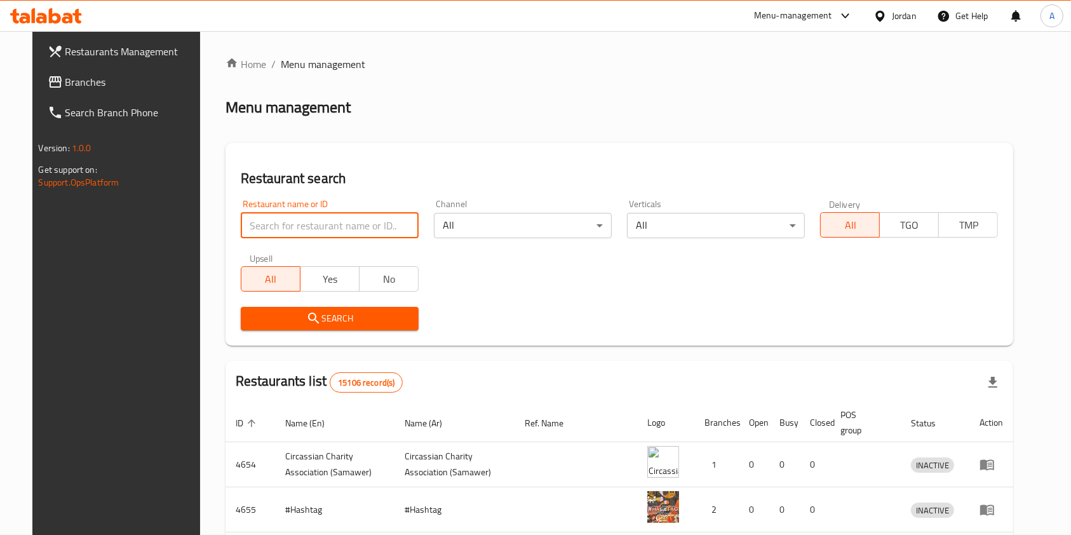
click at [349, 223] on input "search" at bounding box center [330, 225] width 178 height 25
type input "jamaet balad"
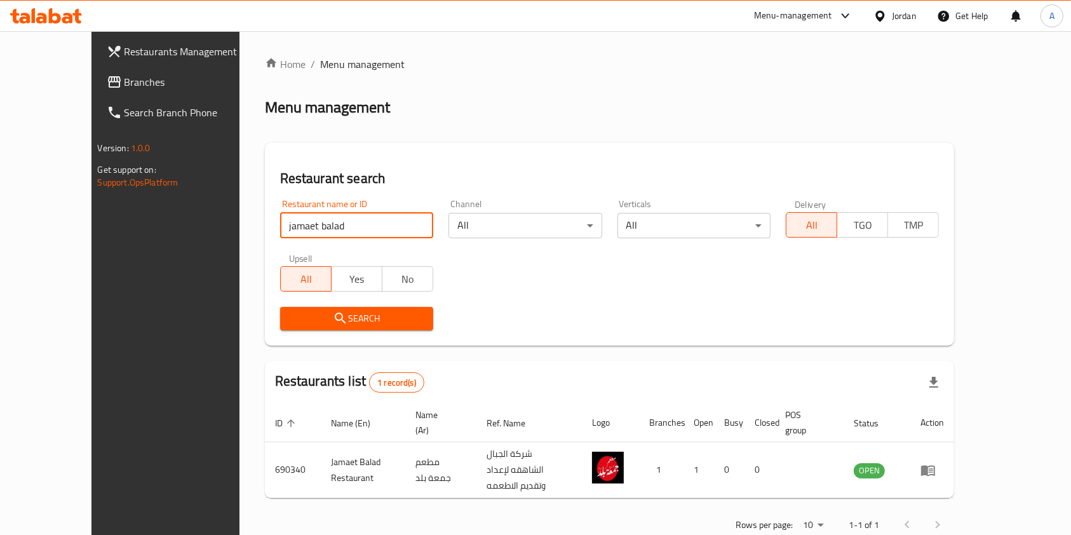
scroll to position [6, 0]
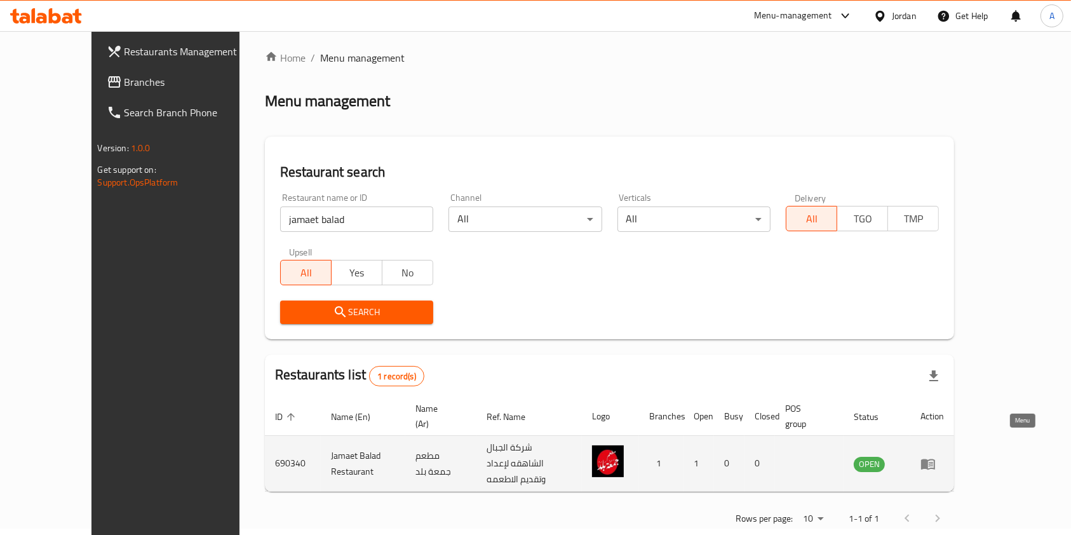
click at [936, 456] on icon "enhanced table" at bounding box center [928, 463] width 15 height 15
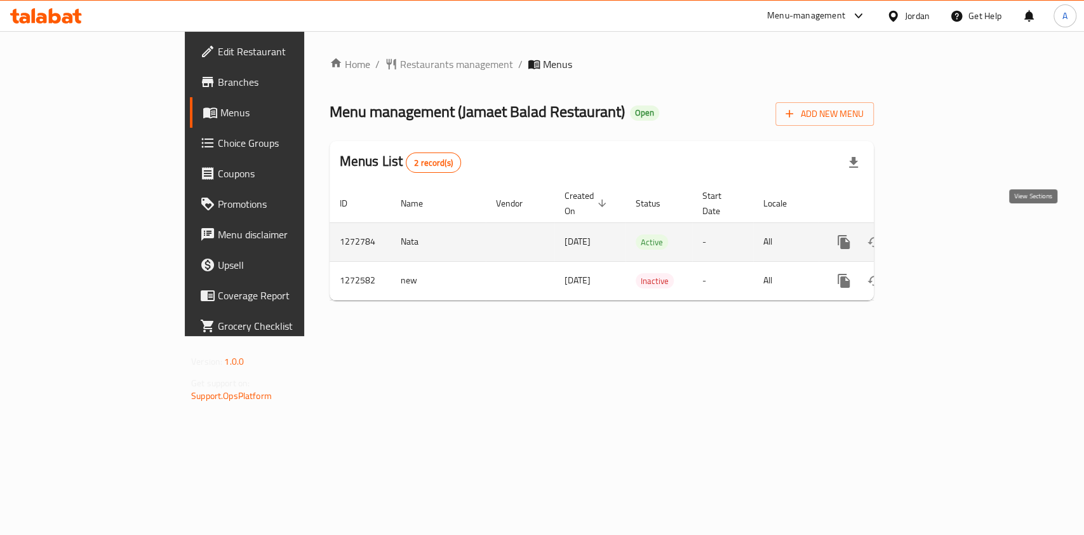
click at [943, 234] on icon "enhanced table" at bounding box center [935, 241] width 15 height 15
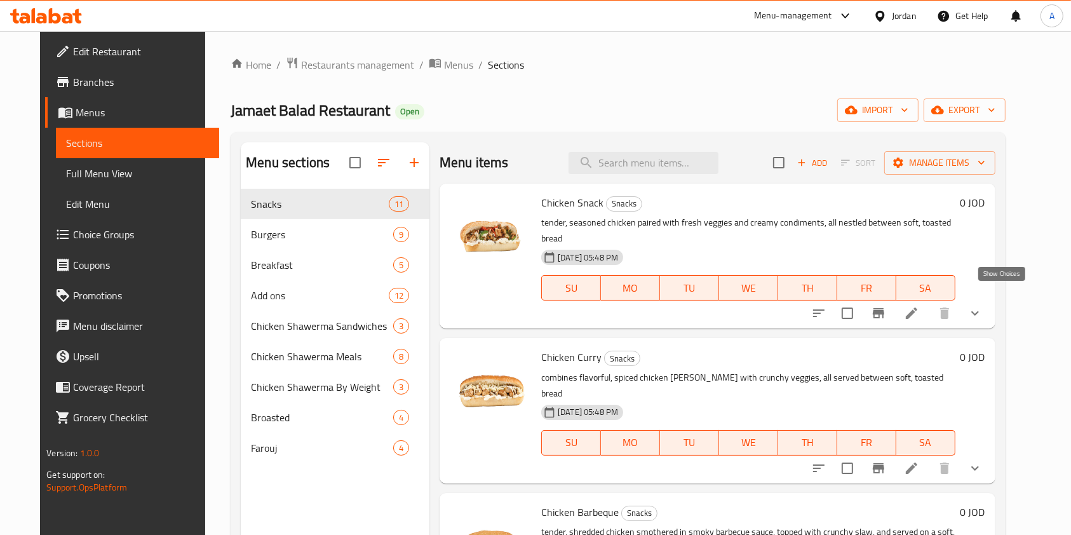
click at [983, 306] on icon "show more" at bounding box center [975, 313] width 15 height 15
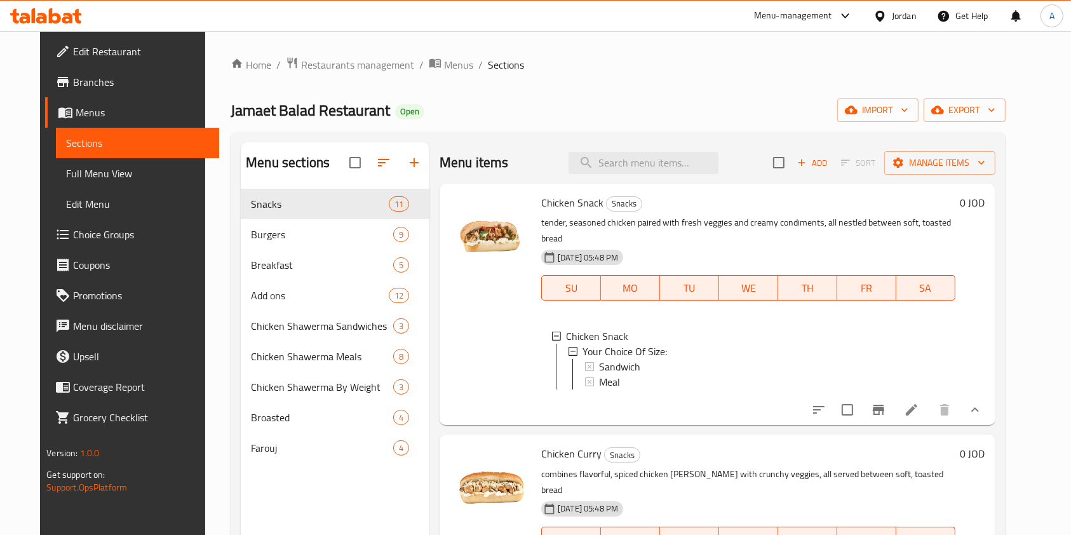
scroll to position [1, 0]
click at [828, 358] on div "Sandwich" at bounding box center [772, 365] width 346 height 15
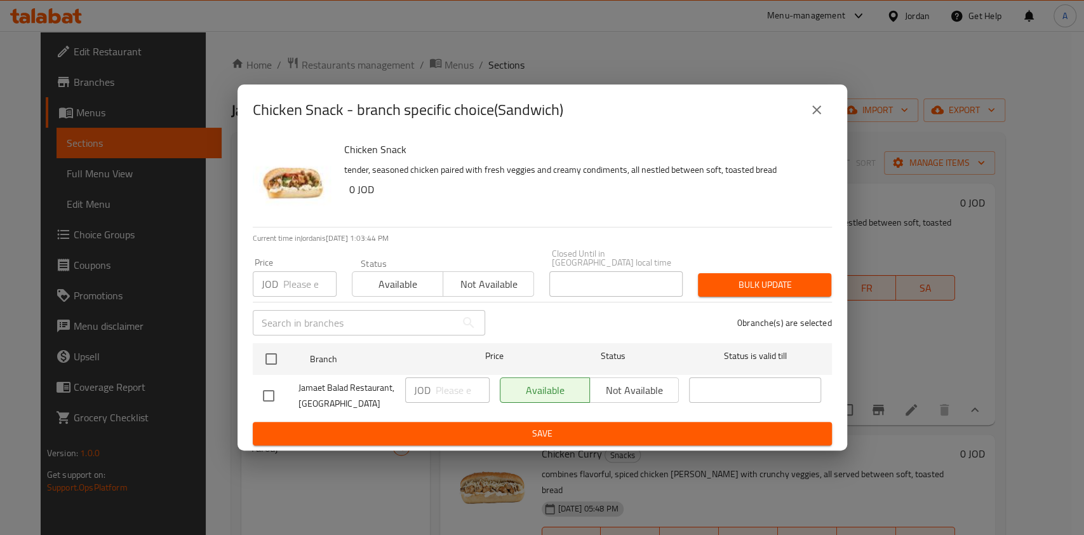
drag, startPoint x: 823, startPoint y: 115, endPoint x: 820, endPoint y: 128, distance: 13.7
click at [823, 116] on icon "close" at bounding box center [816, 109] width 15 height 15
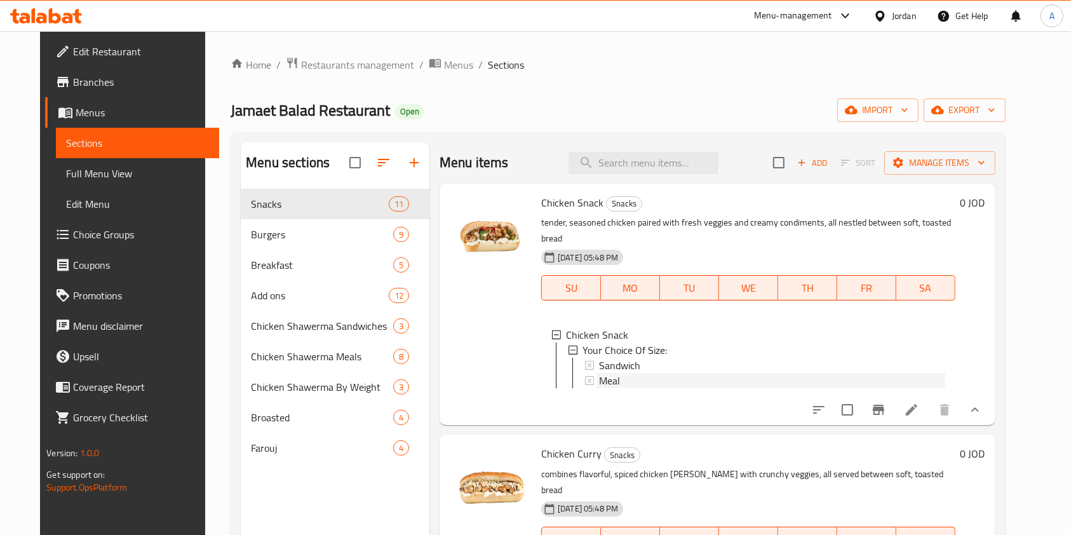
click at [687, 373] on div "Meal" at bounding box center [772, 380] width 346 height 15
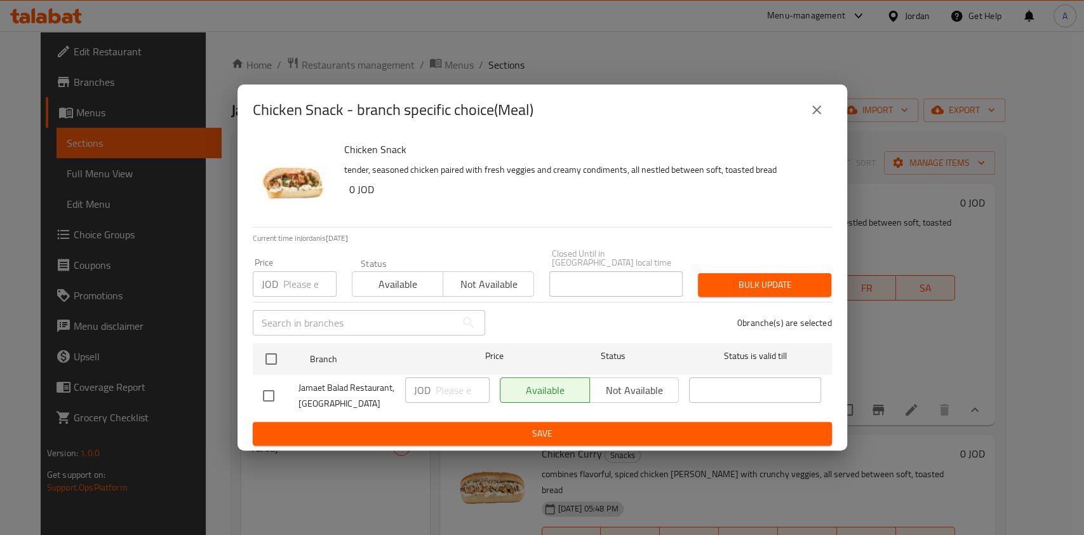
click at [814, 114] on icon "close" at bounding box center [817, 109] width 9 height 9
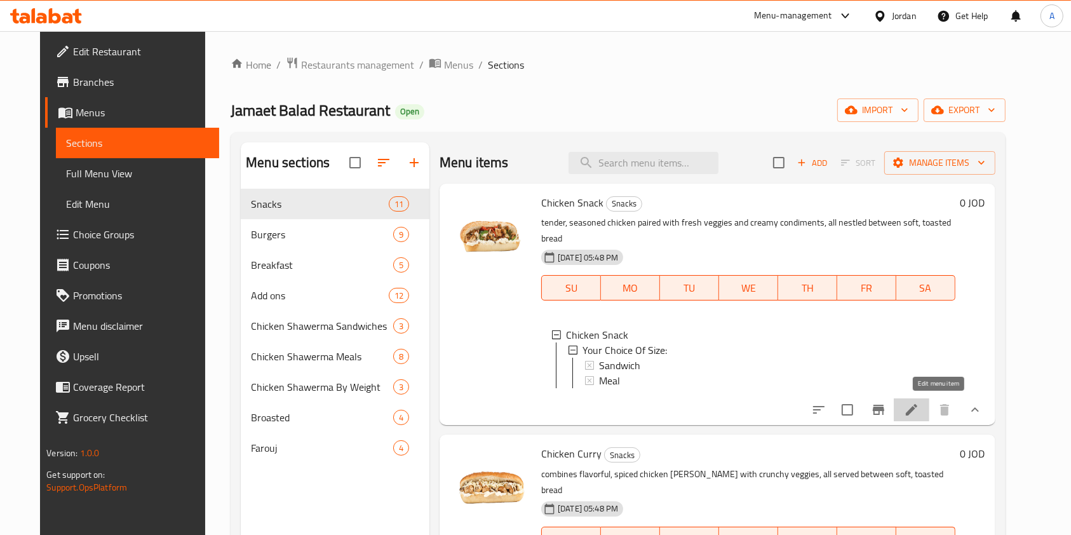
click at [919, 403] on icon at bounding box center [911, 409] width 15 height 15
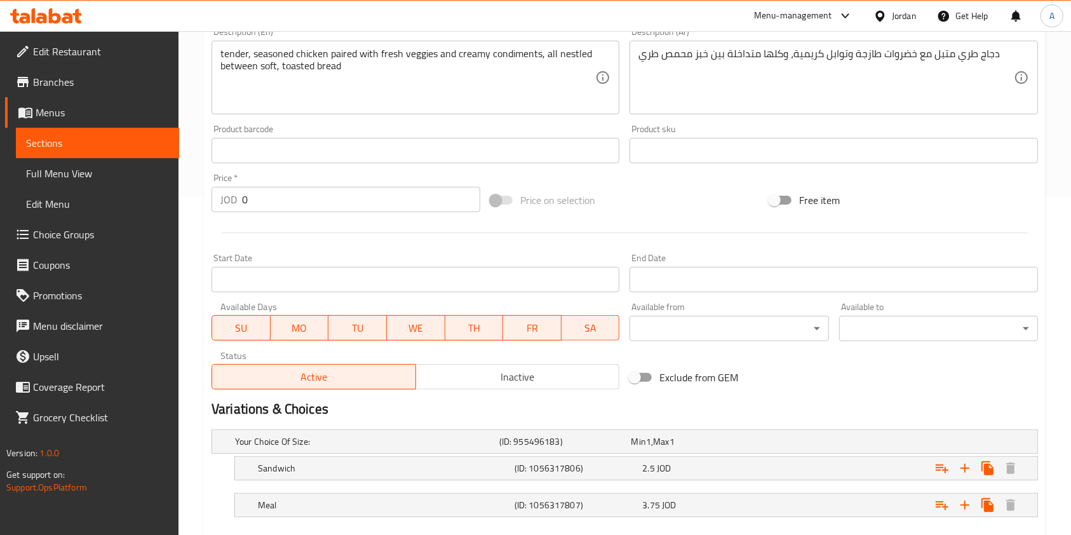
scroll to position [409, 0]
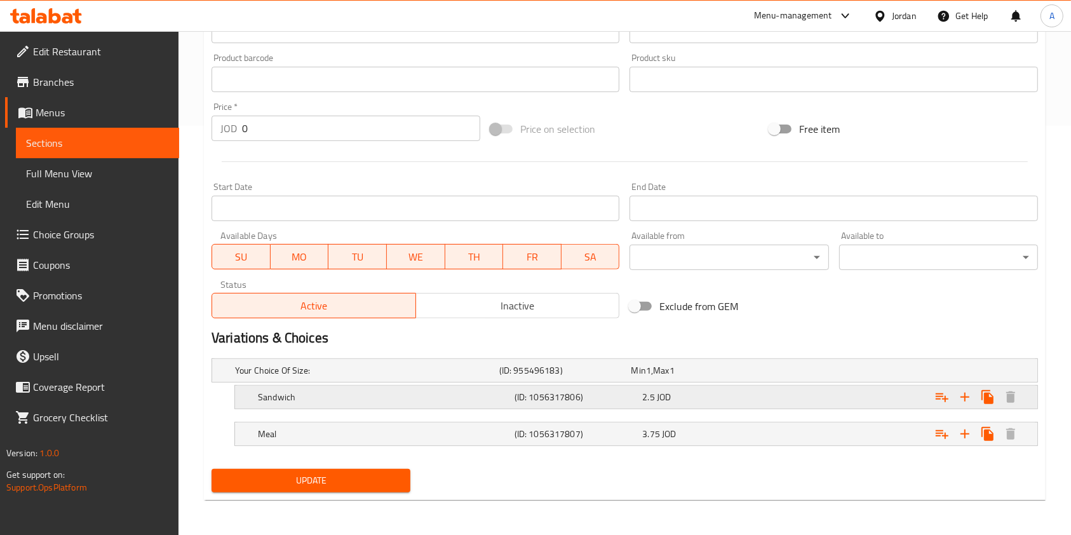
click at [717, 377] on div "2.5 JOD" at bounding box center [694, 370] width 127 height 13
